Goal: Task Accomplishment & Management: Manage account settings

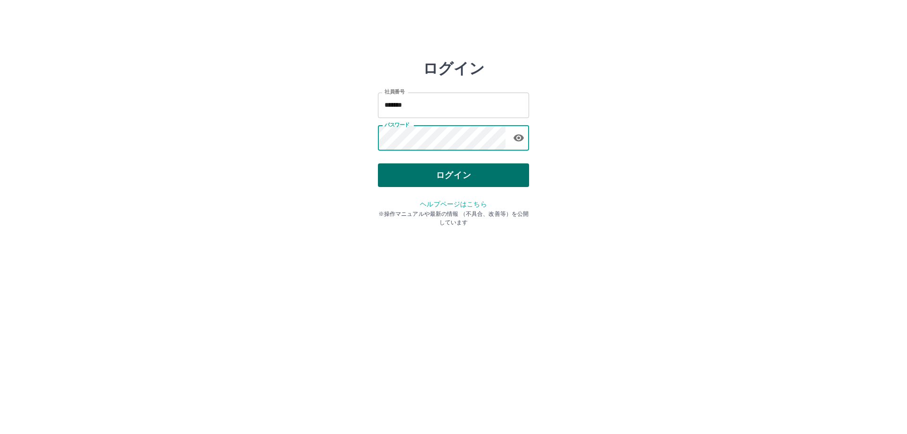
click at [495, 169] on button "ログイン" at bounding box center [453, 175] width 151 height 24
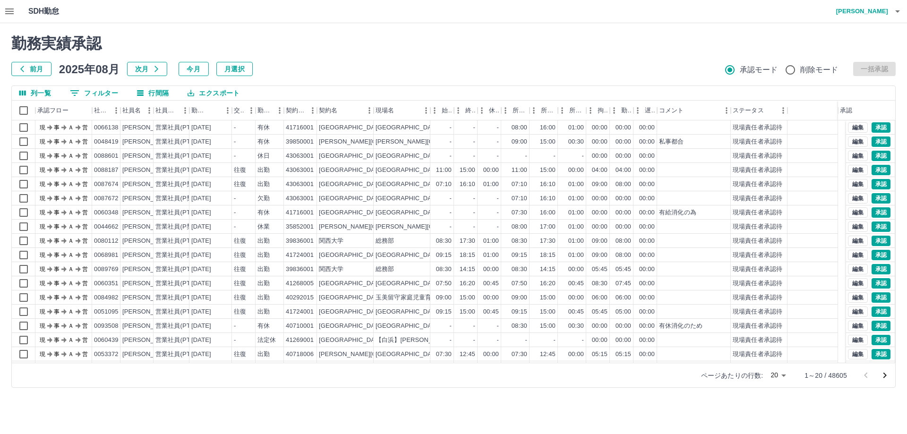
click at [92, 89] on button "0 フィルター" at bounding box center [93, 93] width 63 height 14
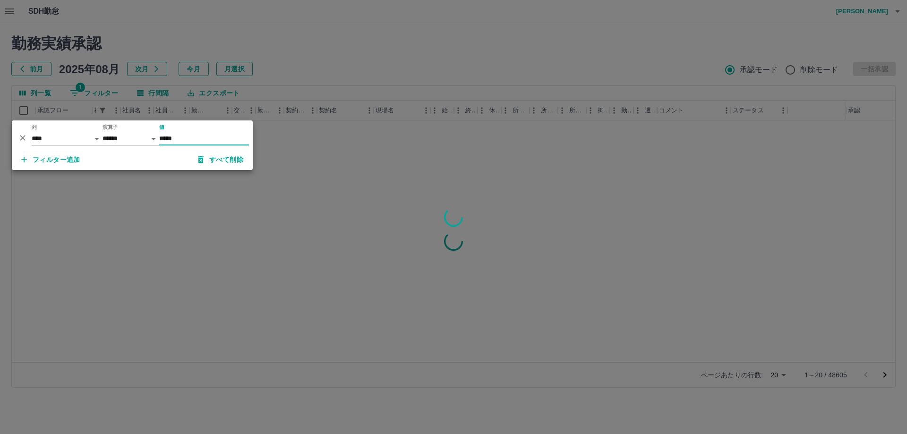
type input "*****"
